Goal: Information Seeking & Learning: Learn about a topic

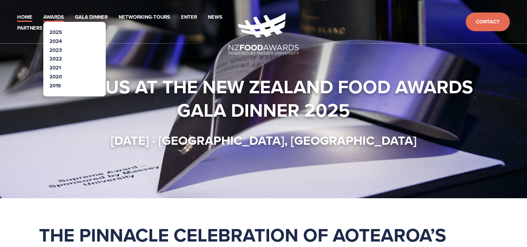
click at [53, 16] on link "Awards" at bounding box center [53, 17] width 21 height 9
click at [60, 28] on link "2025" at bounding box center [56, 31] width 12 height 7
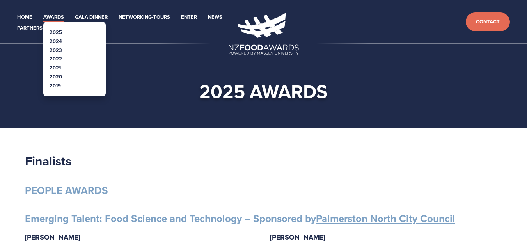
click at [55, 30] on link "2025" at bounding box center [56, 31] width 12 height 7
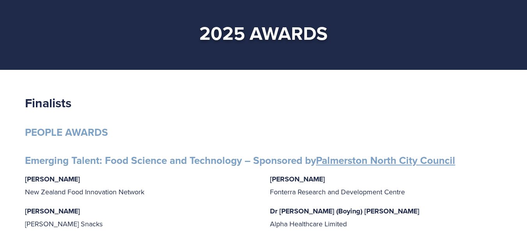
scroll to position [59, 0]
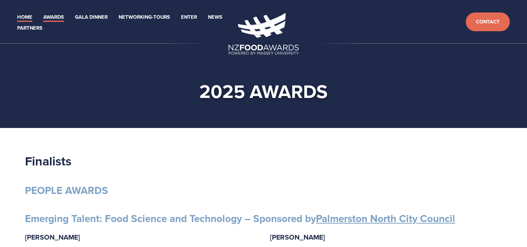
click at [27, 15] on link "Home" at bounding box center [24, 17] width 15 height 9
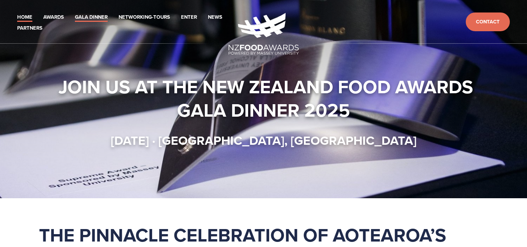
click at [98, 18] on link "Gala Dinner" at bounding box center [91, 17] width 33 height 9
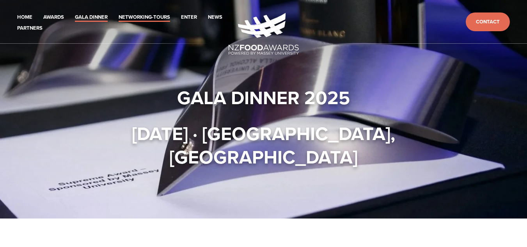
click at [150, 15] on link "Networking-Tours" at bounding box center [145, 17] width 52 height 9
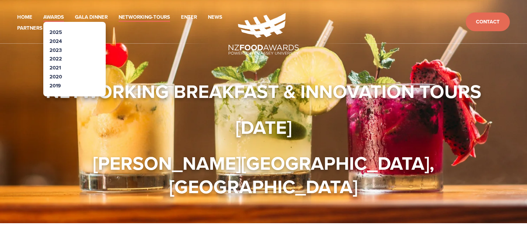
click at [52, 17] on link "Awards" at bounding box center [53, 17] width 21 height 9
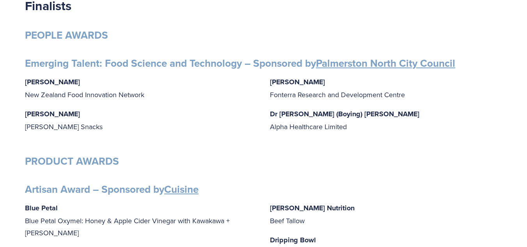
scroll to position [157, 0]
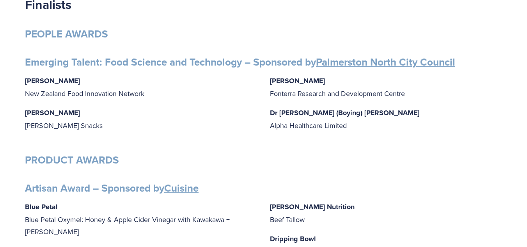
click at [360, 64] on link "Palmerston North City Council" at bounding box center [385, 62] width 139 height 15
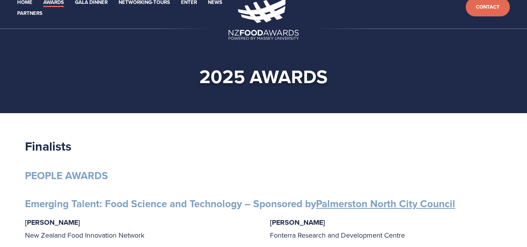
scroll to position [0, 0]
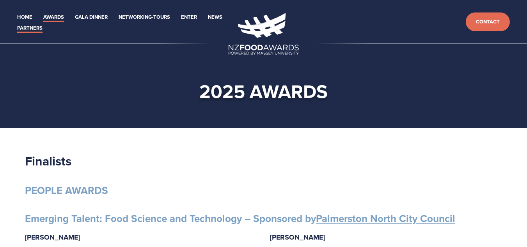
click at [23, 24] on link "Partners" at bounding box center [29, 28] width 25 height 9
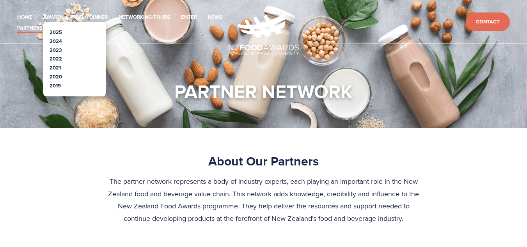
click at [54, 33] on link "2025" at bounding box center [56, 31] width 12 height 7
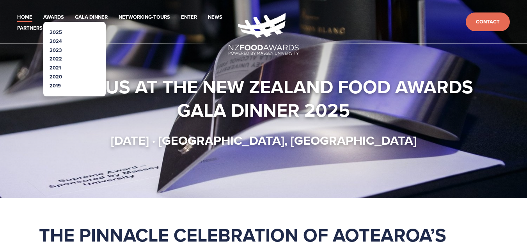
click at [55, 30] on link "2025" at bounding box center [56, 31] width 12 height 7
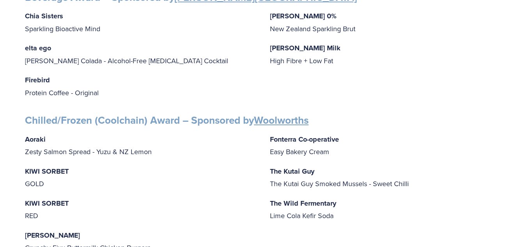
scroll to position [548, 0]
drag, startPoint x: 27, startPoint y: 164, endPoint x: 39, endPoint y: 167, distance: 11.7
click at [39, 167] on strong "KIWI SORBET" at bounding box center [47, 171] width 44 height 10
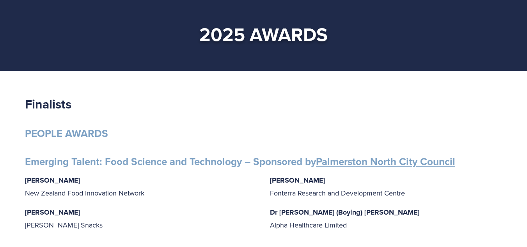
scroll to position [0, 0]
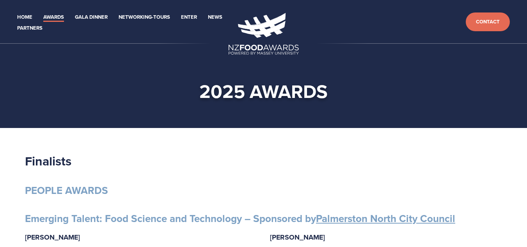
click at [78, 100] on h1 "2025 awards" at bounding box center [264, 91] width 475 height 23
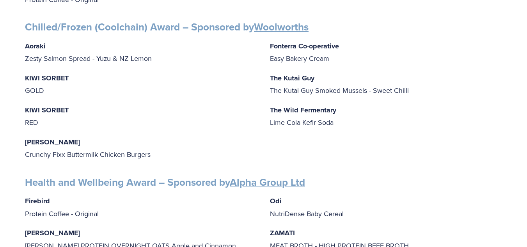
scroll to position [641, 0]
drag, startPoint x: 271, startPoint y: 101, endPoint x: 350, endPoint y: 101, distance: 79.2
click at [350, 103] on p "The Wild Fermentary Lime Cola Kefir Soda" at bounding box center [386, 115] width 233 height 25
copy strong "The Wild Fermentary"
click at [371, 166] on div "Finalists PEOPLE AWARDS Emerging Talent: Food Science and Technology – Sponsore…" at bounding box center [263, 165] width 477 height 1306
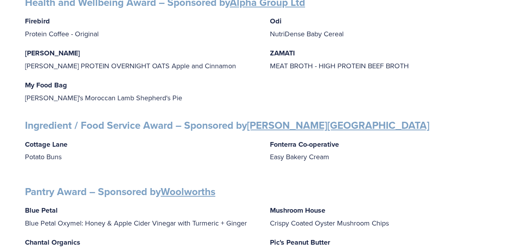
scroll to position [822, 0]
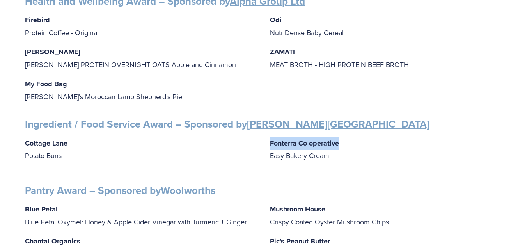
drag, startPoint x: 269, startPoint y: 136, endPoint x: 347, endPoint y: 141, distance: 77.4
click at [347, 141] on div "Cottage Lane Potato Buns Fonterra Co-operative Easy Bakery Cream" at bounding box center [263, 153] width 477 height 32
copy strong "Fonterra Co-operative"
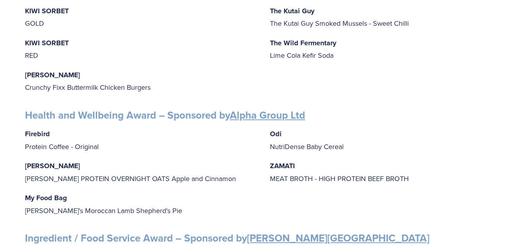
scroll to position [708, 0]
click at [255, 162] on p "[PERSON_NAME] [PERSON_NAME] PROTEIN OVERNIGHT OATS Apple and Cinnamon" at bounding box center [141, 171] width 233 height 25
click at [270, 160] on strong "ZAMATI" at bounding box center [282, 165] width 25 height 10
click at [272, 160] on strong "ZAMATI" at bounding box center [282, 165] width 25 height 10
copy strong "ZAMATI"
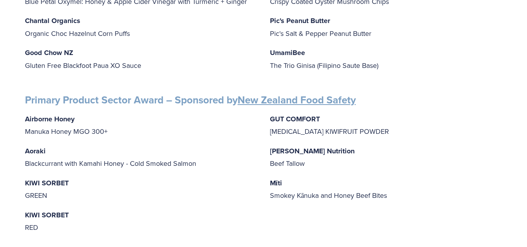
scroll to position [1043, 0]
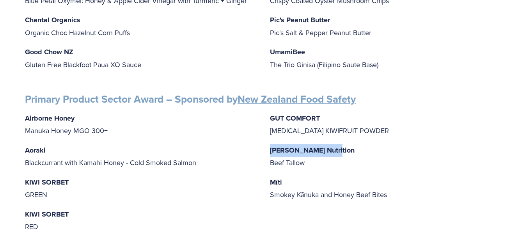
drag, startPoint x: 270, startPoint y: 142, endPoint x: 339, endPoint y: 137, distance: 69.3
click at [339, 137] on div "Airborne Honey Manuka Honey MGO 300+ Aoraki Blackcurrant with Kamahi Honey - Co…" at bounding box center [263, 172] width 477 height 121
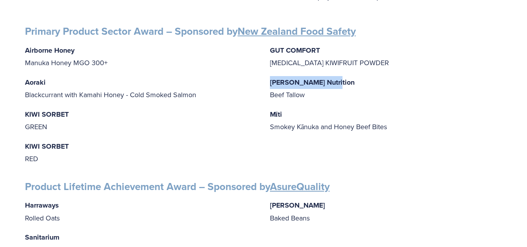
scroll to position [1111, 0]
copy strong "[PERSON_NAME] Nutrition"
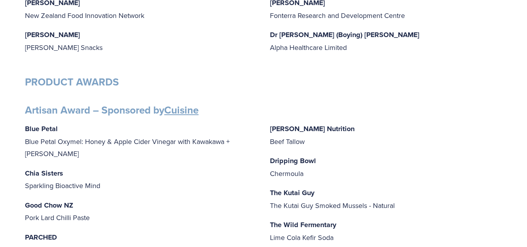
scroll to position [0, 0]
